Goal: Task Accomplishment & Management: Manage account settings

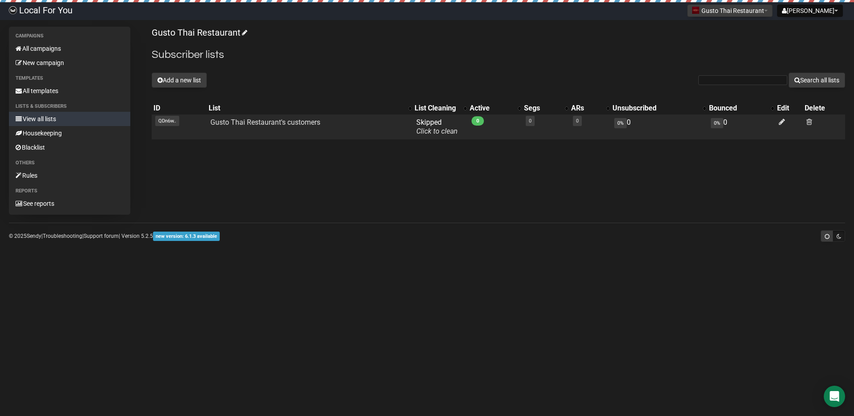
click at [778, 120] on td at bounding box center [789, 126] width 28 height 25
click at [779, 121] on icon at bounding box center [782, 122] width 6 height 8
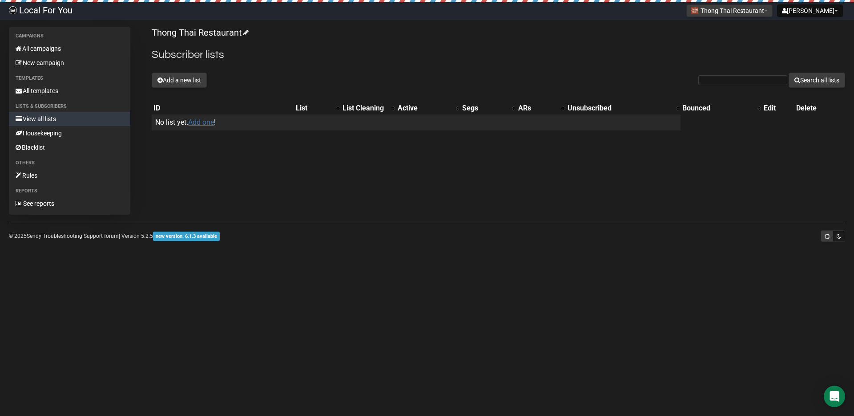
click at [204, 124] on link "Add one" at bounding box center [201, 122] width 26 height 8
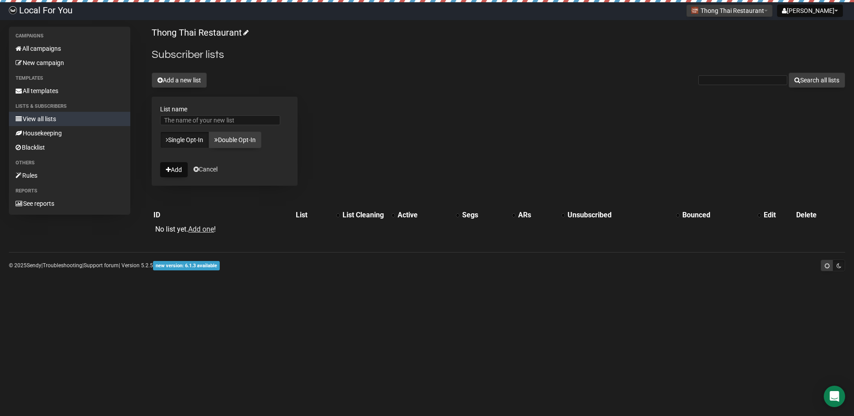
click at [334, 110] on div "Thong Thai Restaurant Subscriber lists Add a new list Search all lists List nam…" at bounding box center [499, 135] width 694 height 217
click at [61, 96] on link "All templates" at bounding box center [69, 91] width 121 height 14
click at [46, 120] on link "View all lists" at bounding box center [69, 119] width 121 height 14
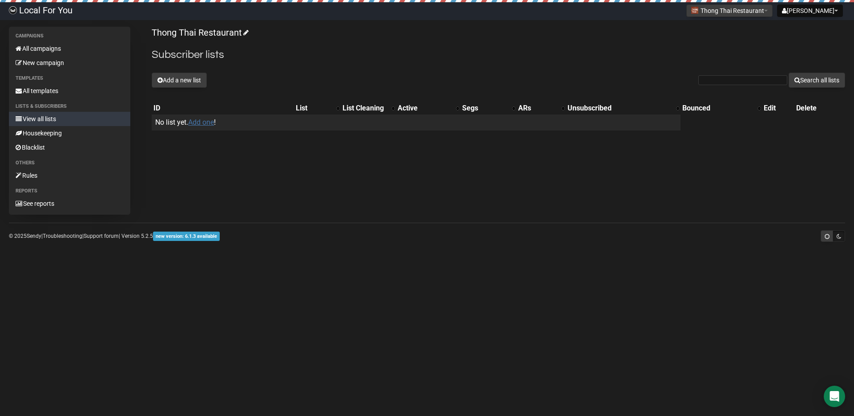
click at [203, 121] on link "Add one" at bounding box center [201, 122] width 26 height 8
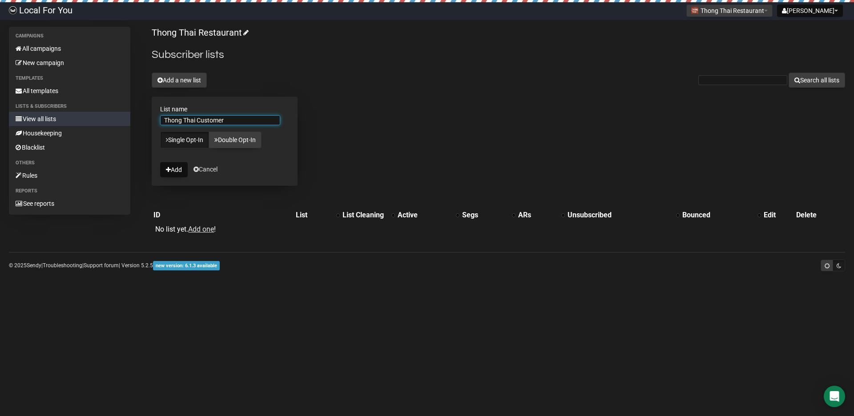
type input "Thong Thai Customer"
click at [189, 143] on link "Single Opt-In" at bounding box center [184, 139] width 49 height 17
click at [173, 164] on button "Add" at bounding box center [174, 169] width 28 height 15
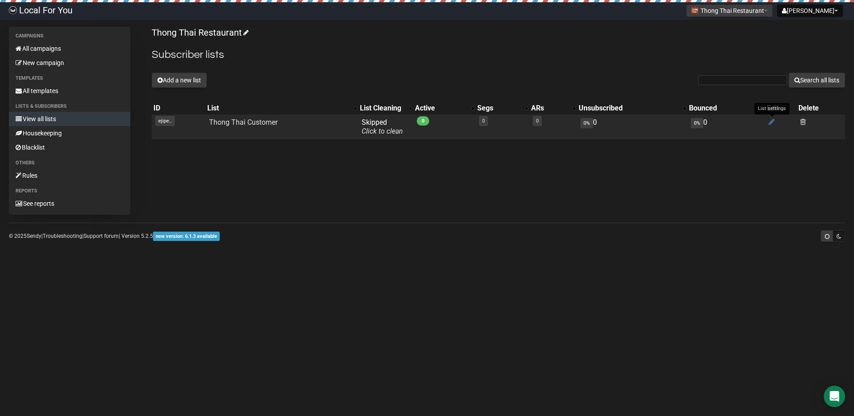
click at [770, 124] on icon at bounding box center [772, 122] width 6 height 8
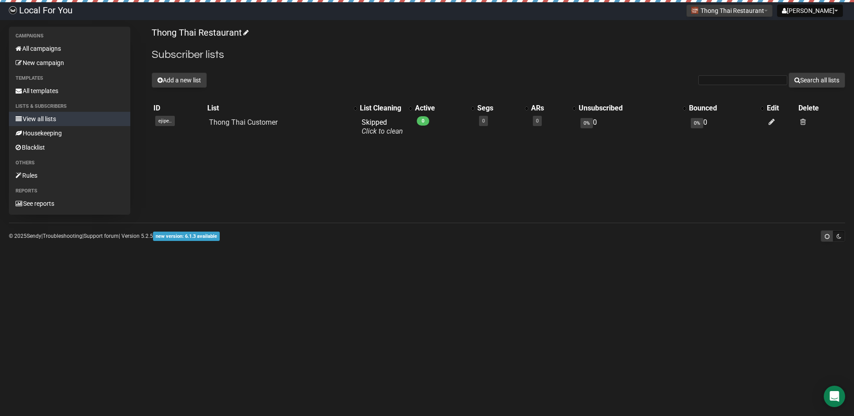
click at [56, 13] on link "Local For You" at bounding box center [40, 11] width 81 height 18
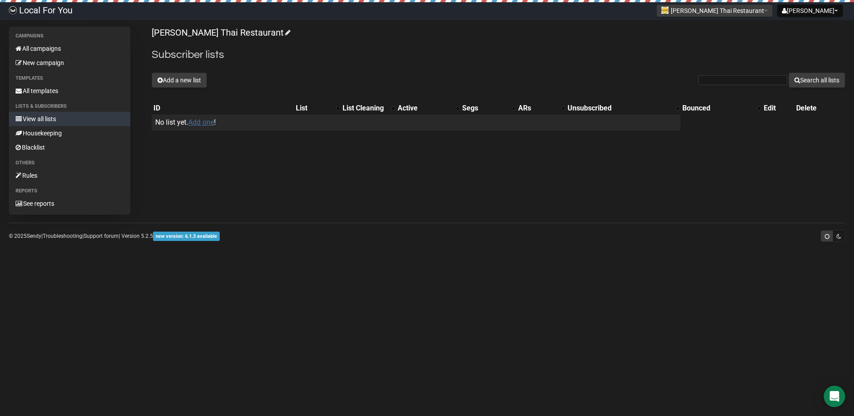
click at [201, 125] on link "Add one" at bounding box center [201, 122] width 26 height 8
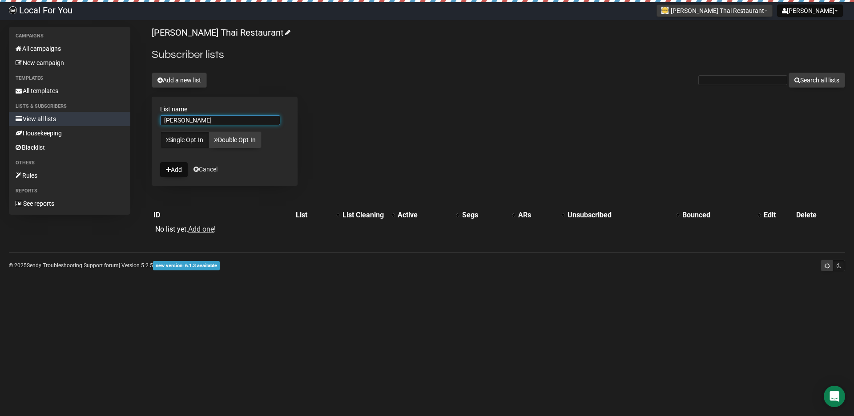
type input "Alicia Customer"
click at [424, 163] on div "Alicia Thai Restaurant Subscriber lists Add a new list Search all lists List na…" at bounding box center [499, 135] width 694 height 217
click at [184, 175] on button "Add" at bounding box center [174, 169] width 28 height 15
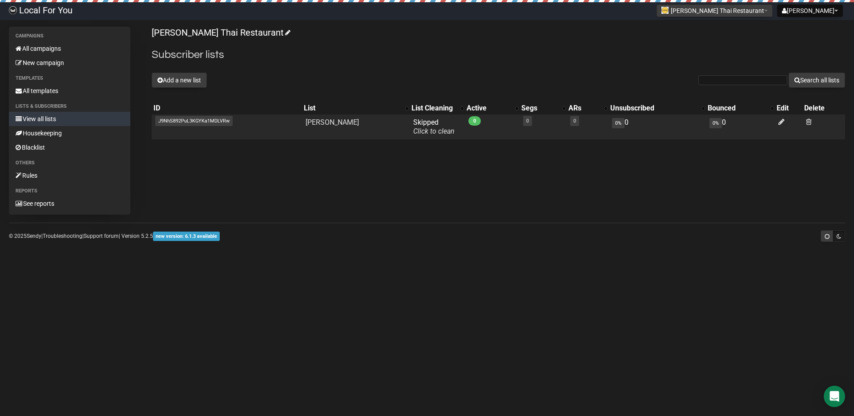
click at [169, 120] on span "J9NhS892PuL3KGYKa1MDLVRw" at bounding box center [193, 121] width 77 height 10
click at [170, 122] on span "J9NhS892PuL3KGYKa1MDLVRw" at bounding box center [193, 121] width 77 height 10
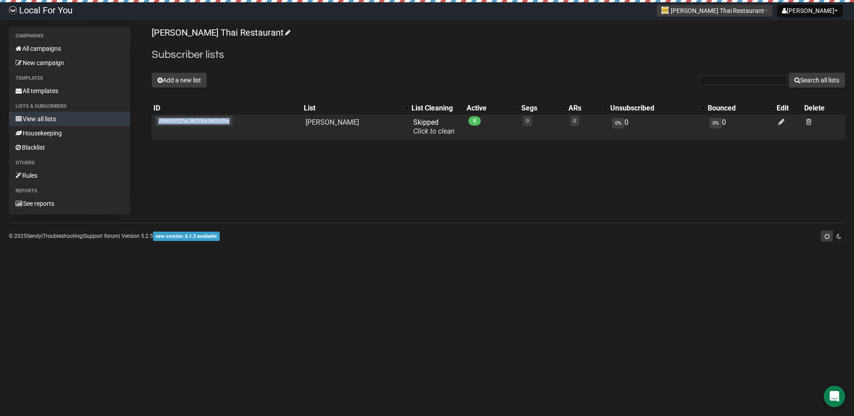
click at [170, 122] on span "J9NhS892PuL3KGYKa1MDLVRw" at bounding box center [193, 121] width 77 height 10
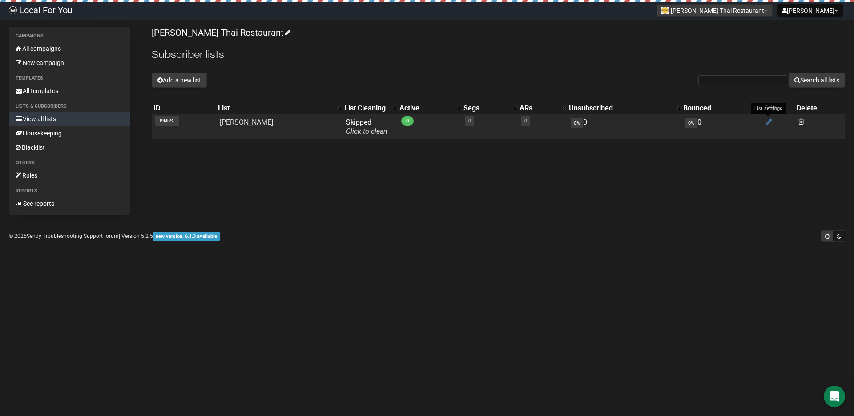
click at [766, 121] on icon at bounding box center [769, 122] width 6 height 8
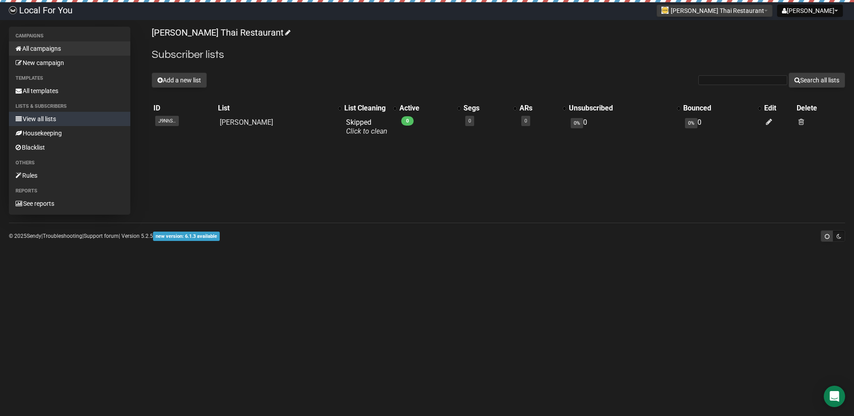
click at [49, 51] on link "All campaigns" at bounding box center [69, 48] width 121 height 14
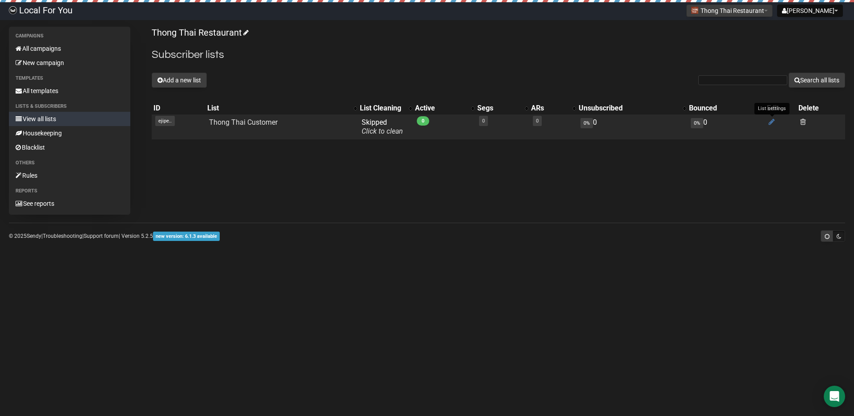
click at [771, 123] on icon at bounding box center [772, 122] width 6 height 8
